Goal: Find specific page/section

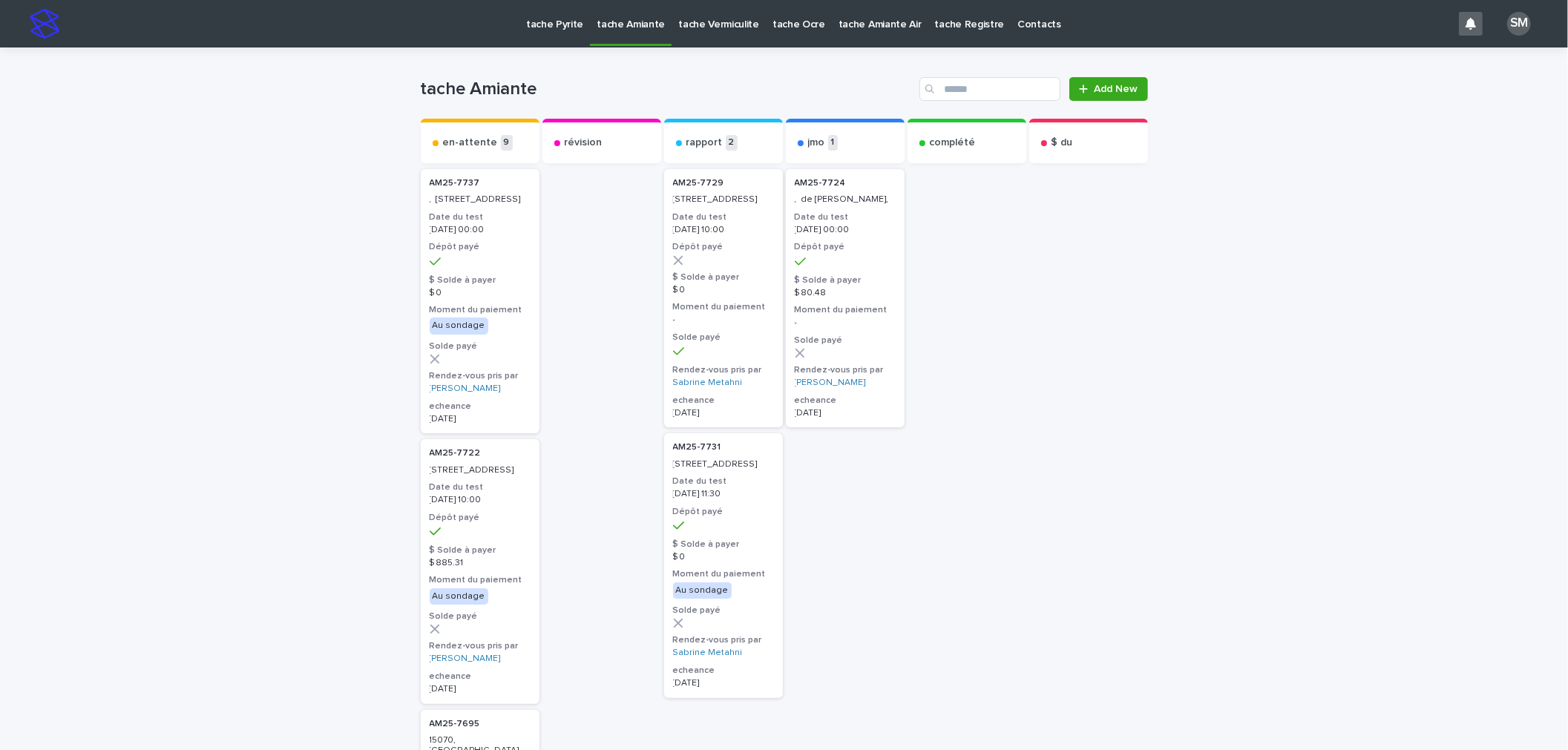
click at [711, 37] on link "tache Vermiculite" at bounding box center [719, 23] width 94 height 46
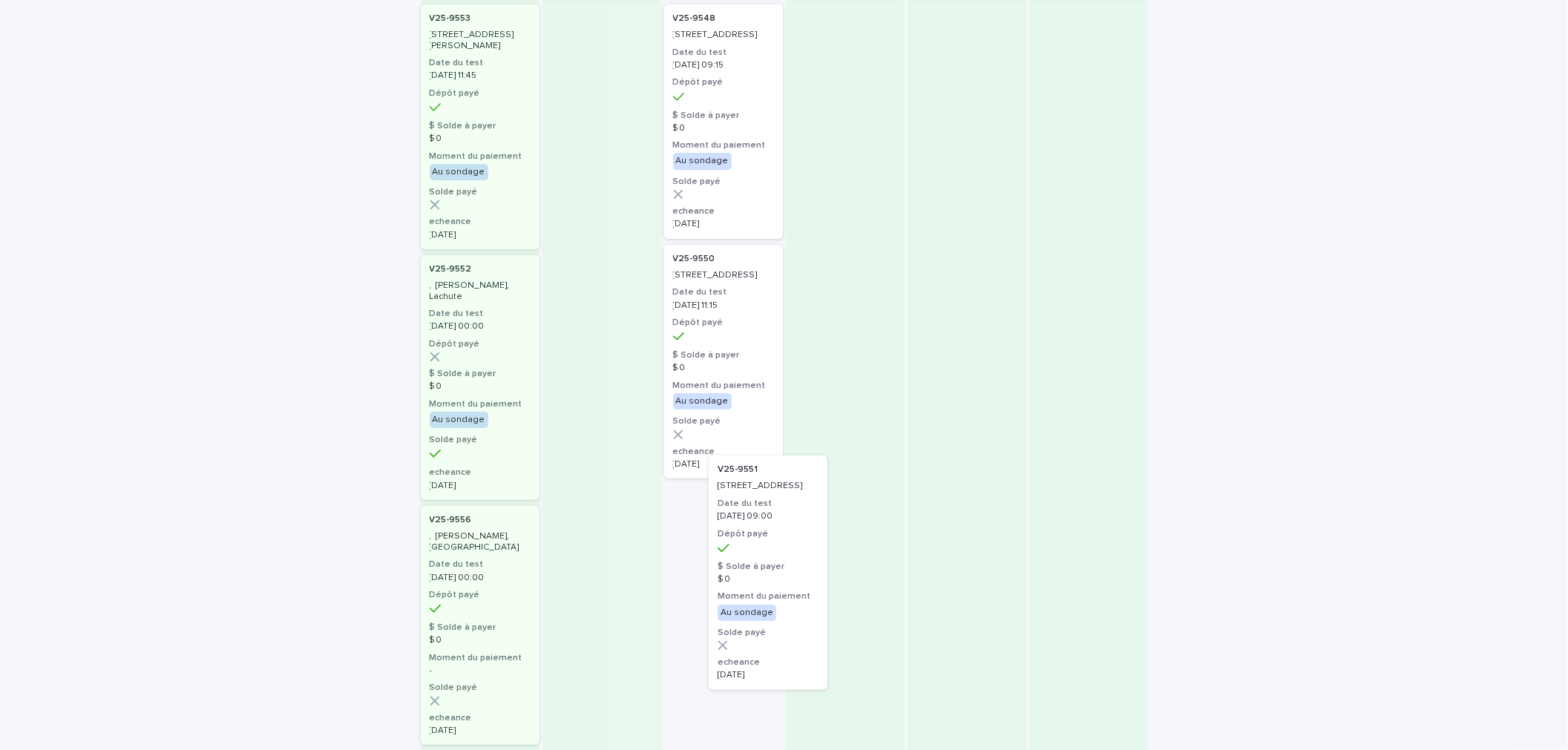
scroll to position [150, 0]
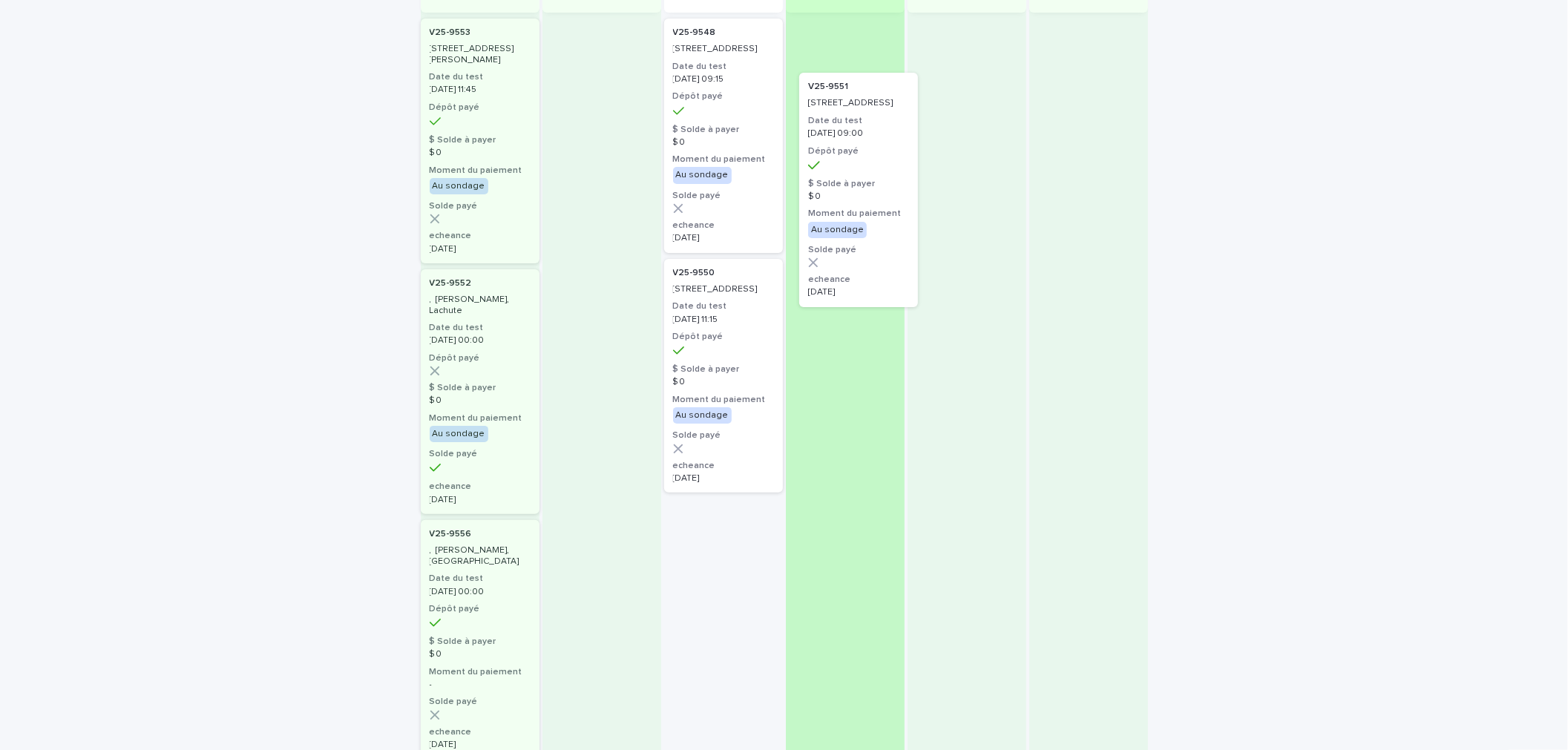
drag, startPoint x: 745, startPoint y: 532, endPoint x: 852, endPoint y: 115, distance: 430.5
click at [852, 115] on div "en-attente 3 V25-[STREET_ADDRESS][PERSON_NAME] Date du test [DATE] 11:45 Dépôt …" at bounding box center [785, 404] width 727 height 871
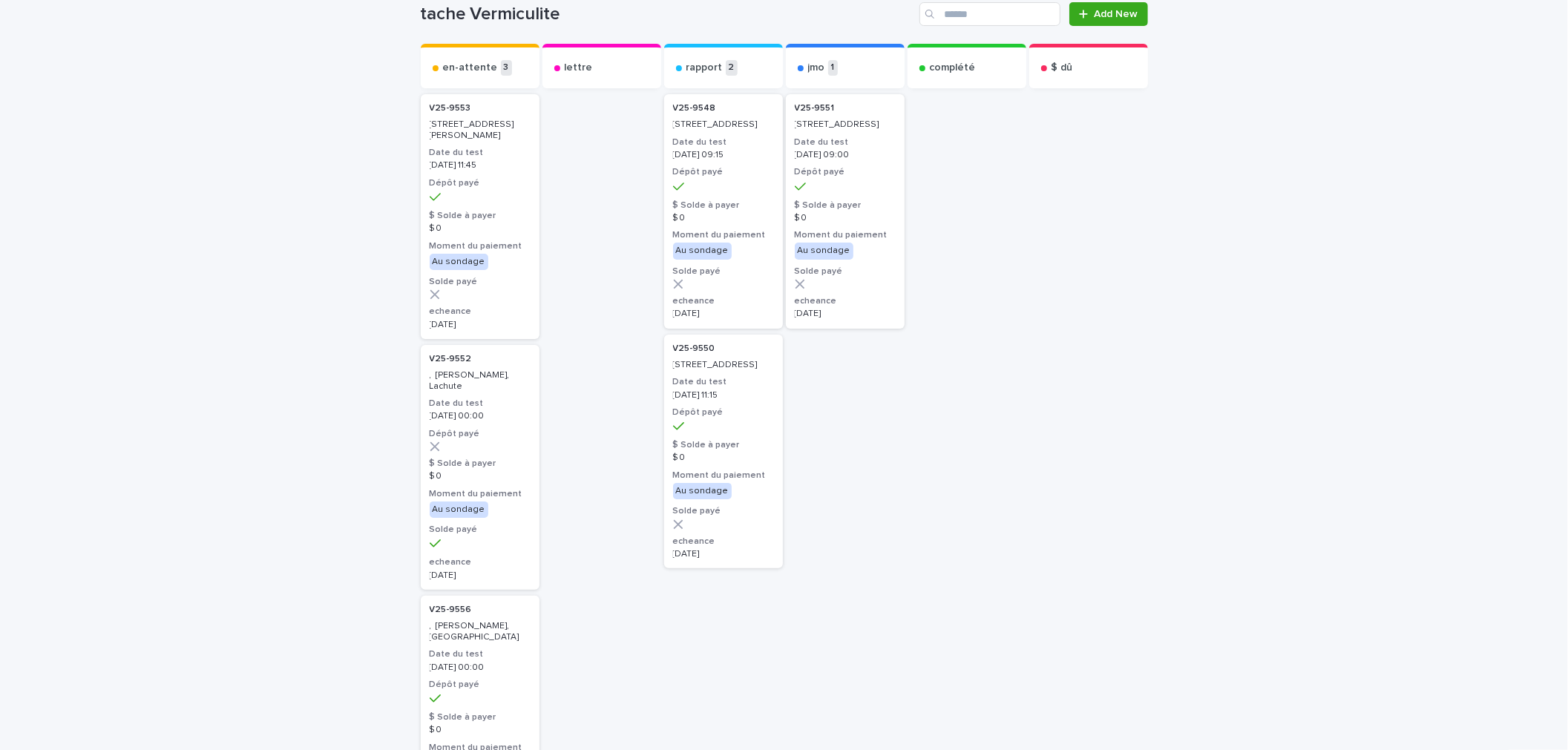
scroll to position [0, 0]
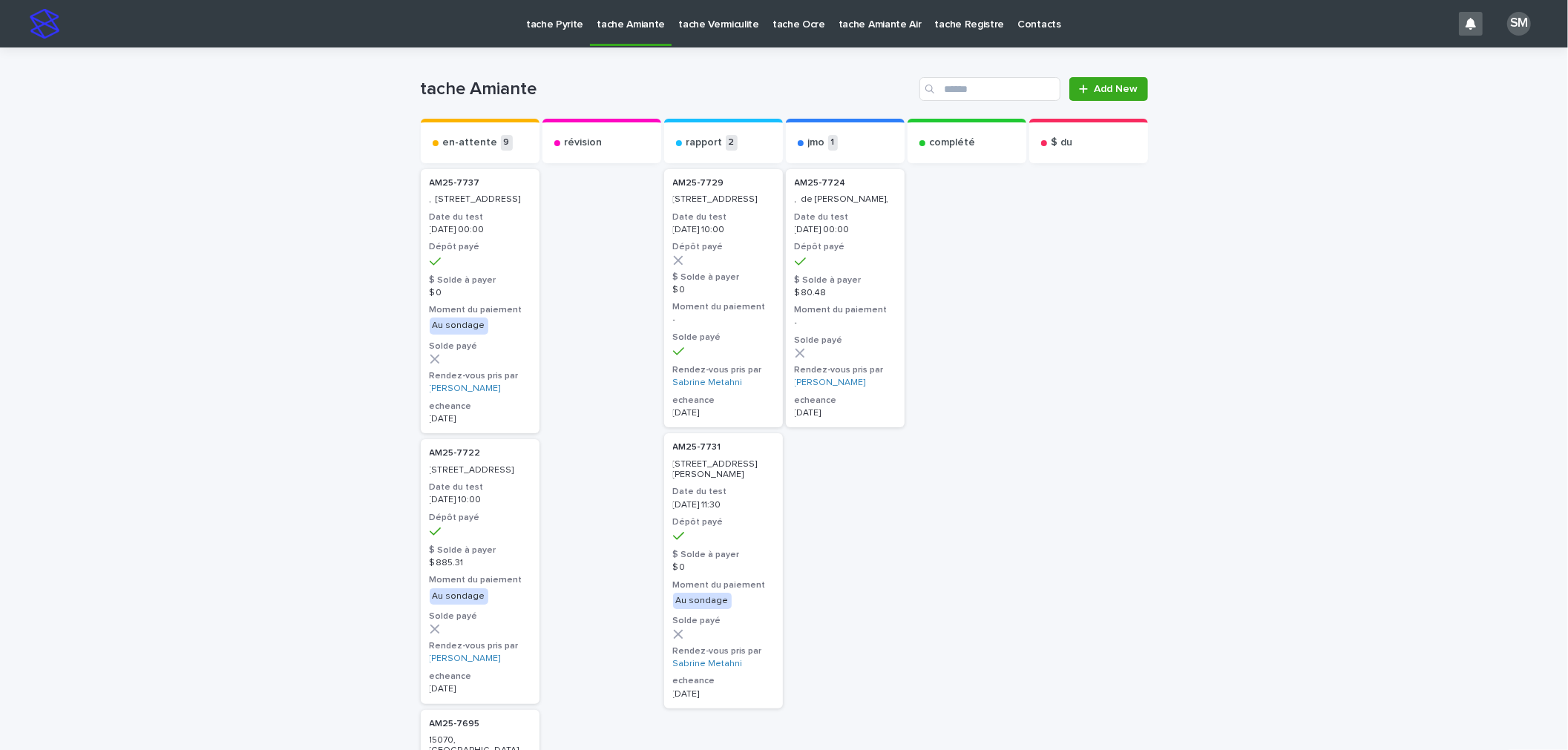
click at [552, 25] on p "tache Pyrite" at bounding box center [555, 15] width 57 height 31
